Goal: Navigation & Orientation: Find specific page/section

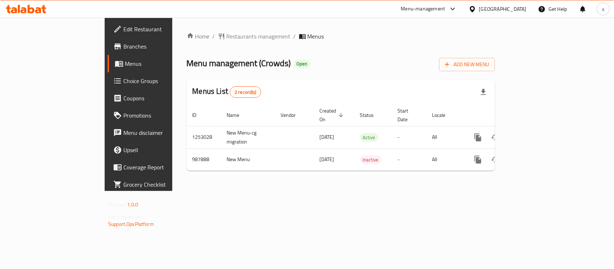
click at [515, 7] on div "[GEOGRAPHIC_DATA]" at bounding box center [503, 9] width 48 height 8
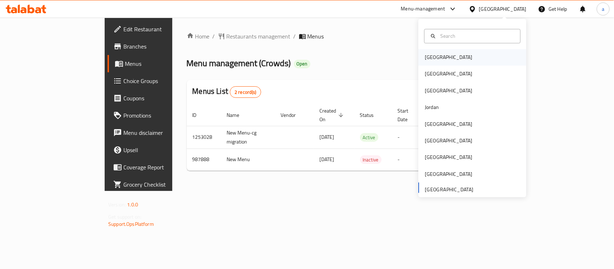
click at [439, 57] on div "[GEOGRAPHIC_DATA]" at bounding box center [448, 57] width 59 height 17
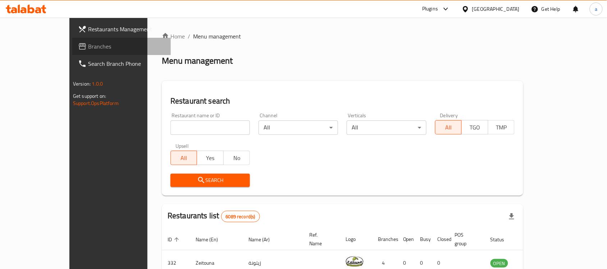
click at [88, 47] on span "Branches" at bounding box center [126, 46] width 77 height 9
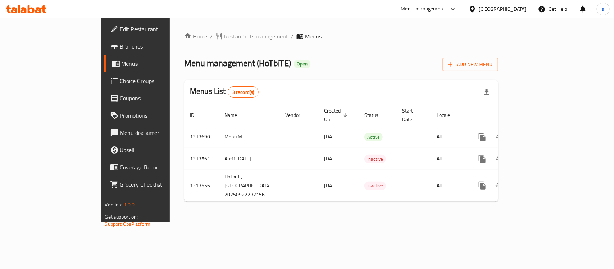
click at [513, 6] on div "Bahrain" at bounding box center [503, 9] width 48 height 8
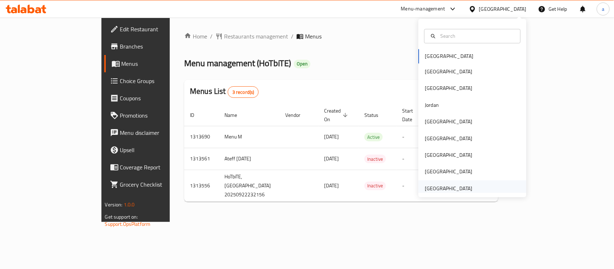
click at [454, 191] on div "[GEOGRAPHIC_DATA]" at bounding box center [449, 189] width 48 height 8
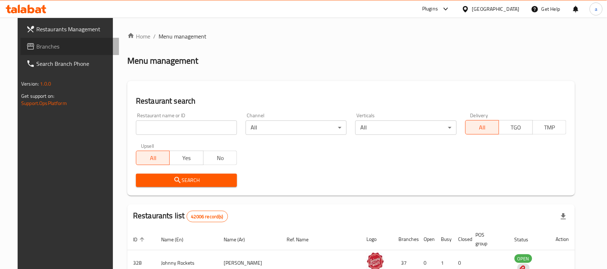
click at [36, 46] on span "Branches" at bounding box center [74, 46] width 77 height 9
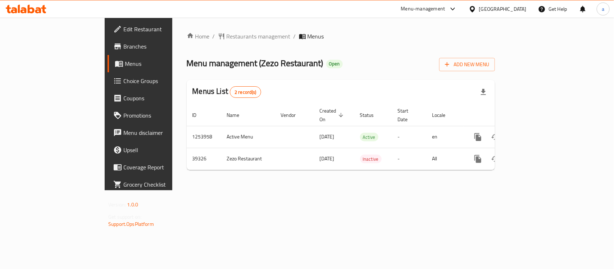
click at [31, 4] on div at bounding box center [26, 9] width 52 height 14
click at [30, 13] on icon at bounding box center [31, 9] width 7 height 9
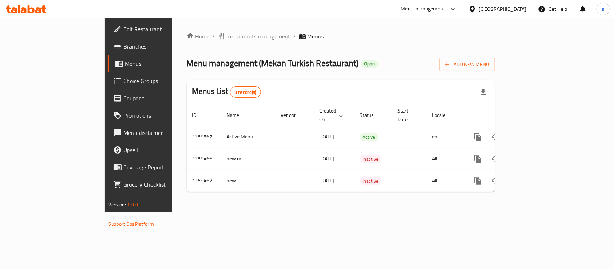
click at [22, 6] on icon at bounding box center [26, 9] width 41 height 9
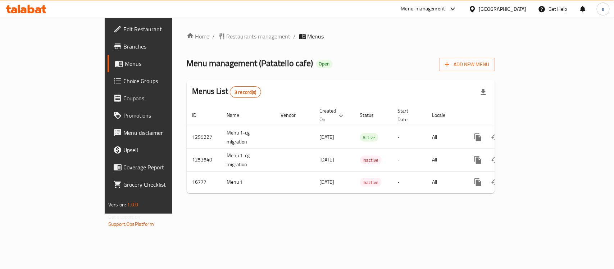
drag, startPoint x: 493, startPoint y: 5, endPoint x: 493, endPoint y: 9, distance: 4.3
click at [493, 9] on div "[GEOGRAPHIC_DATA]" at bounding box center [503, 9] width 48 height 8
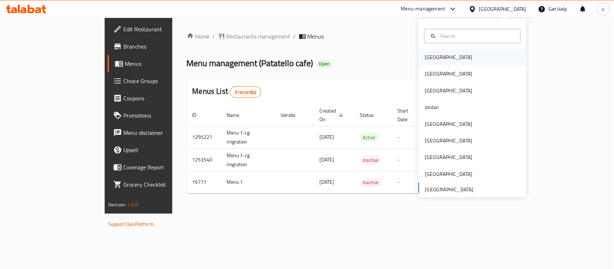
click at [456, 58] on div "[GEOGRAPHIC_DATA]" at bounding box center [473, 57] width 108 height 17
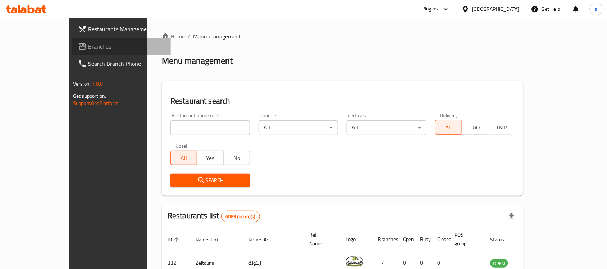
click at [88, 48] on span "Branches" at bounding box center [126, 46] width 77 height 9
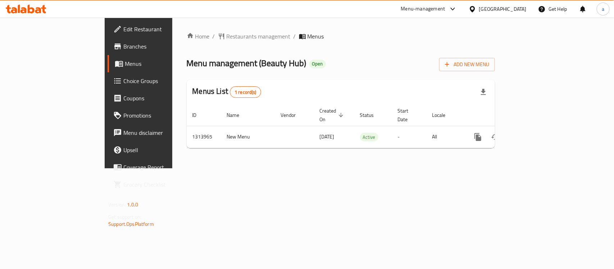
click at [515, 12] on div "[GEOGRAPHIC_DATA]" at bounding box center [503, 9] width 48 height 8
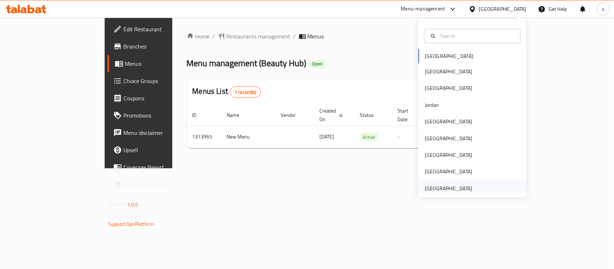
click at [455, 190] on div "[GEOGRAPHIC_DATA]" at bounding box center [449, 189] width 48 height 8
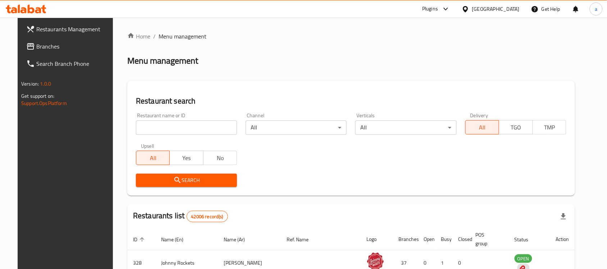
click at [37, 44] on span "Branches" at bounding box center [74, 46] width 77 height 9
